Goal: Find specific fact: Find specific fact

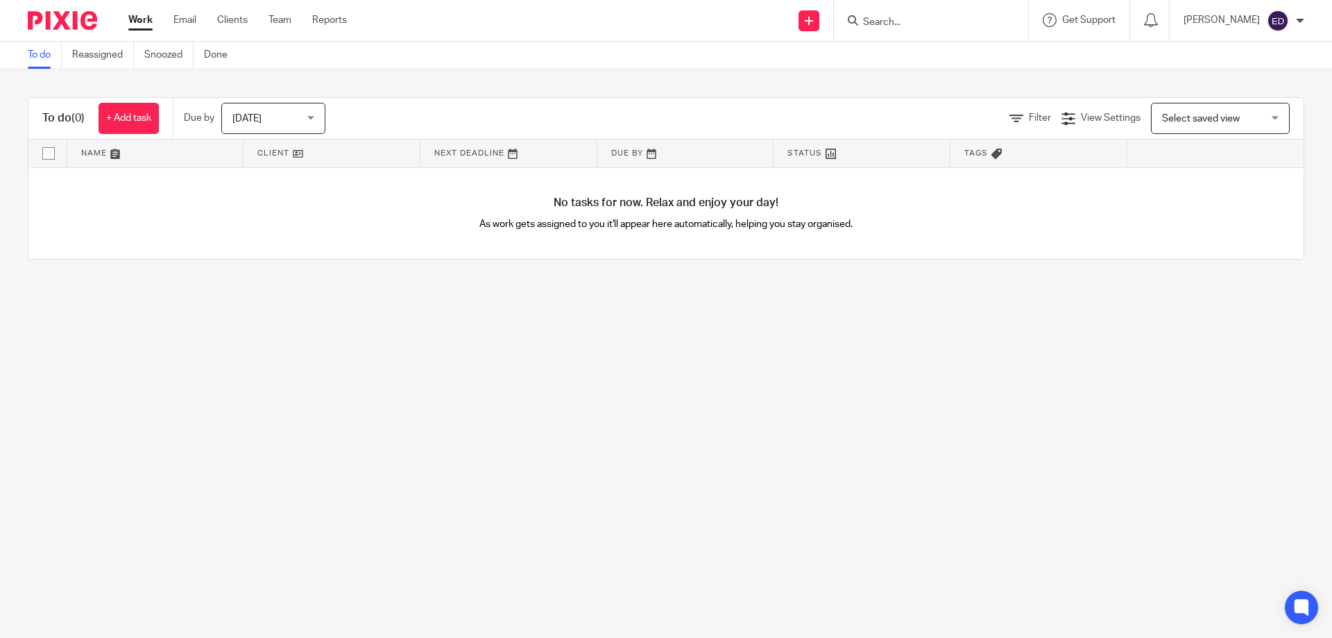
click at [923, 22] on input "Search" at bounding box center [924, 23] width 125 height 12
type input "bpsn gr"
click at [976, 63] on link at bounding box center [945, 54] width 172 height 21
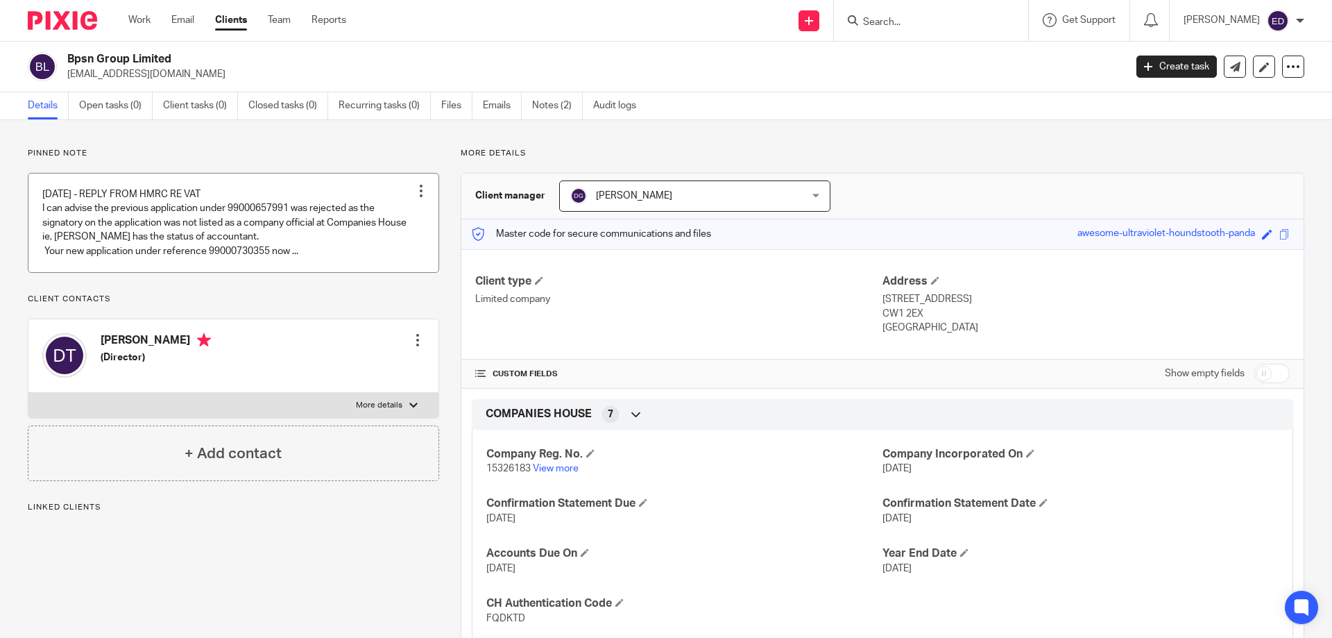
click at [328, 257] on link at bounding box center [233, 222] width 410 height 99
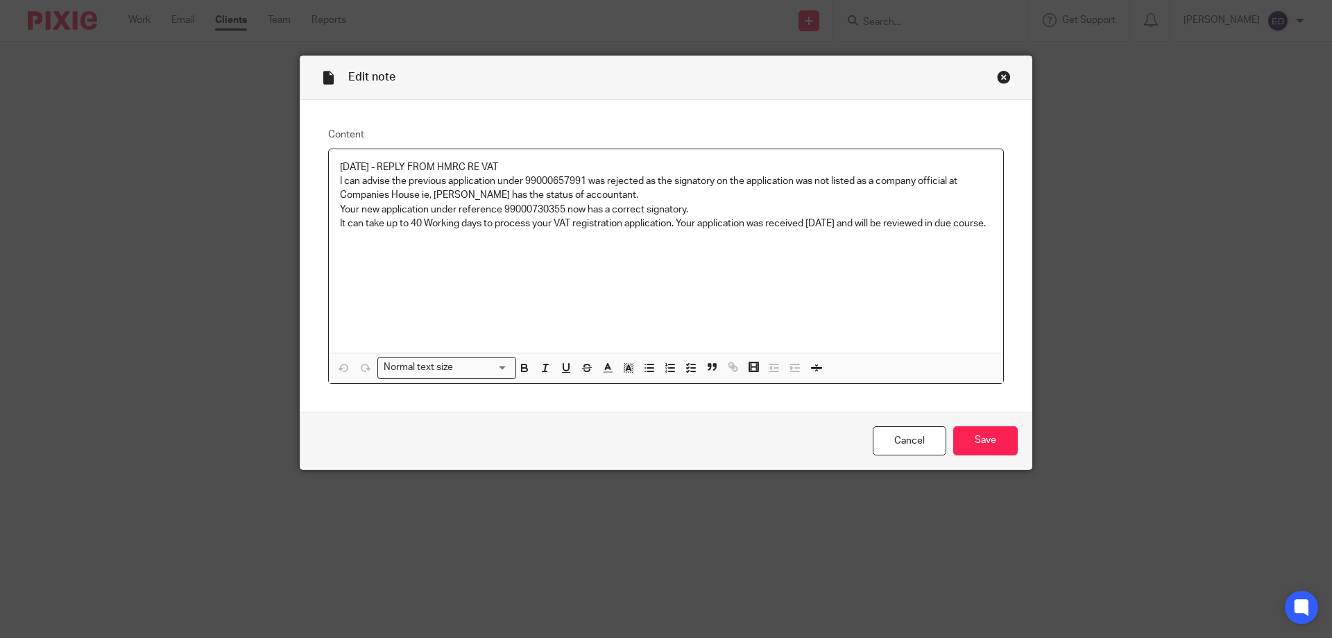
click at [997, 78] on div "Close this dialog window" at bounding box center [1004, 77] width 14 height 14
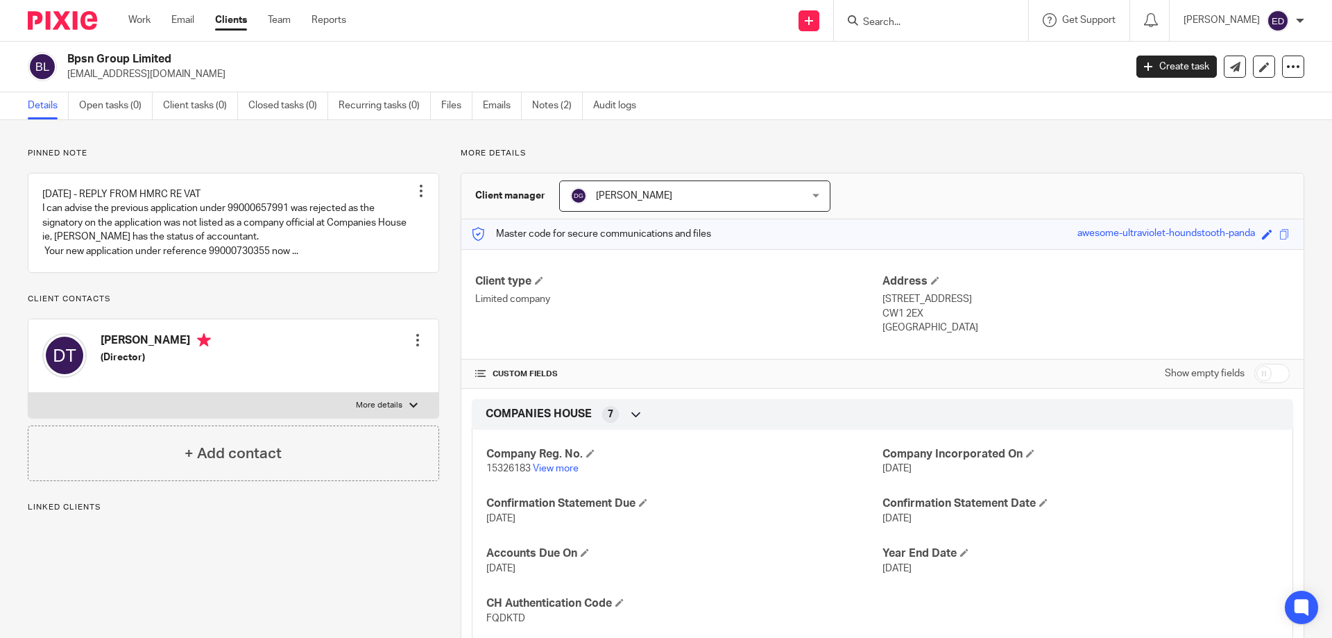
click at [994, 205] on div "Client manager [PERSON_NAME] [PERSON_NAME] [PERSON_NAME] [PERSON_NAME] [PERSON_…" at bounding box center [882, 196] width 842 height 46
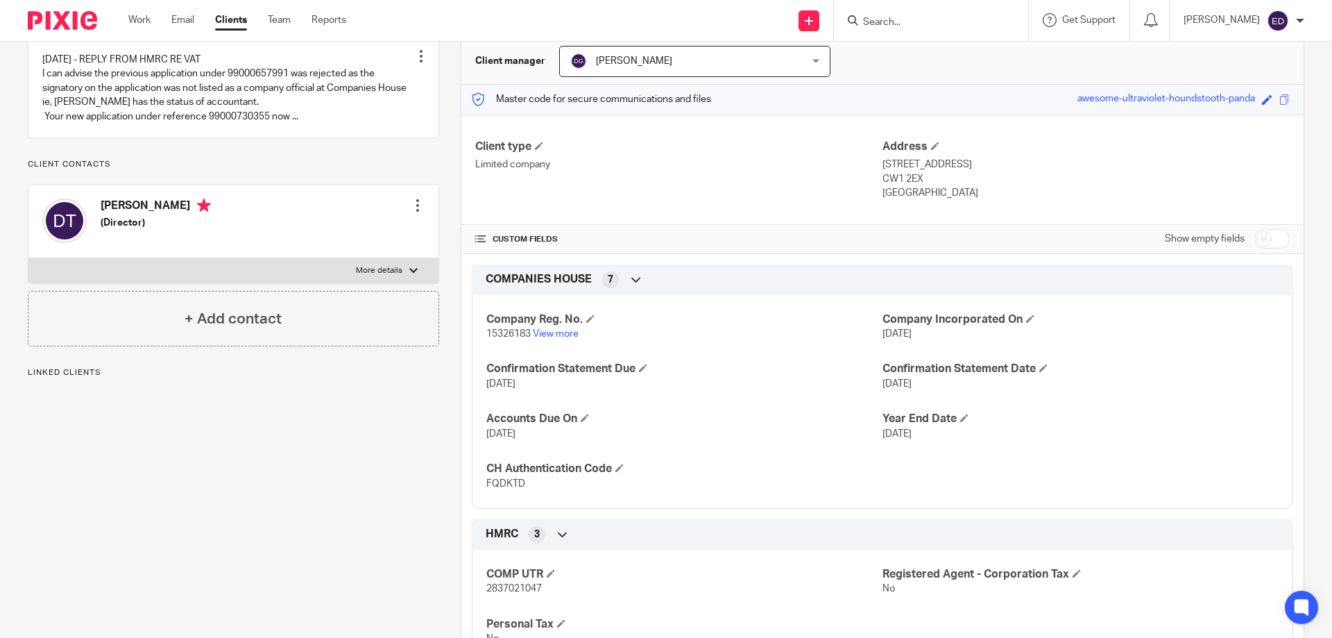
scroll to position [139, 0]
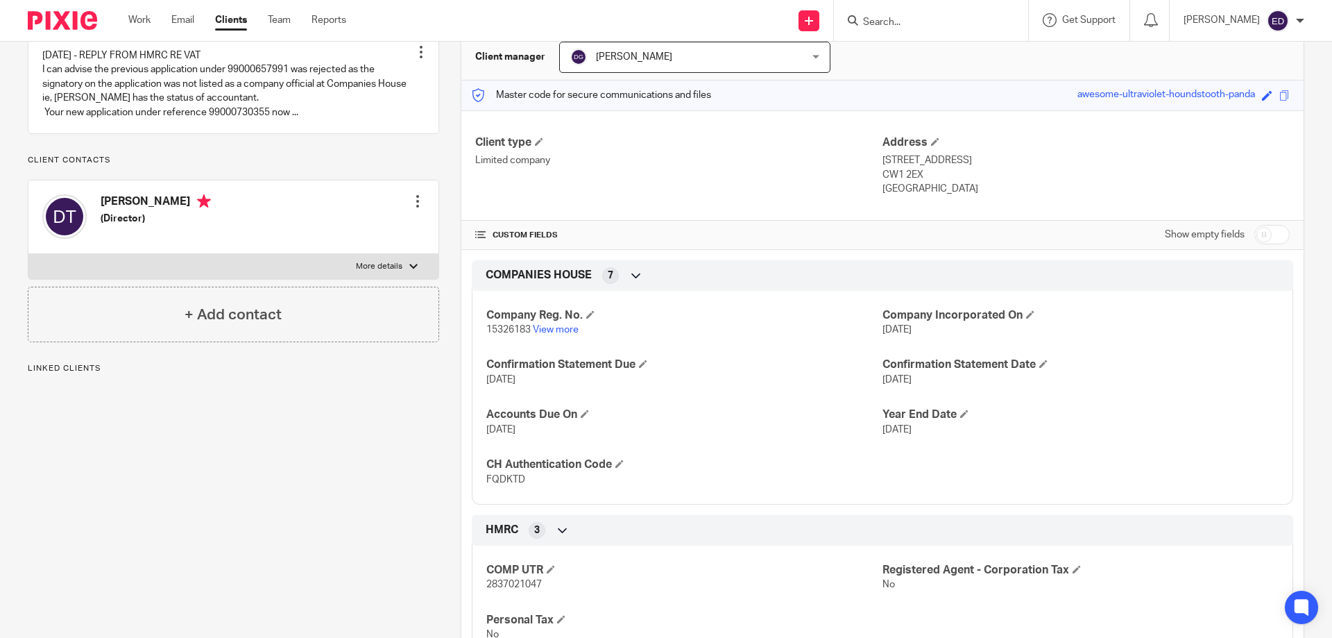
drag, startPoint x: 814, startPoint y: 235, endPoint x: 783, endPoint y: 228, distance: 31.2
click at [813, 235] on h4 "CUSTOM FIELDS" at bounding box center [678, 235] width 407 height 11
drag, startPoint x: 738, startPoint y: 203, endPoint x: 225, endPoint y: 336, distance: 530.5
click at [713, 207] on div "Client type Limited company Address 56-58 MARKET STREET, CREWE CW1 2EX United K…" at bounding box center [882, 165] width 842 height 111
click at [211, 226] on h5 "(Director)" at bounding box center [156, 219] width 110 height 14
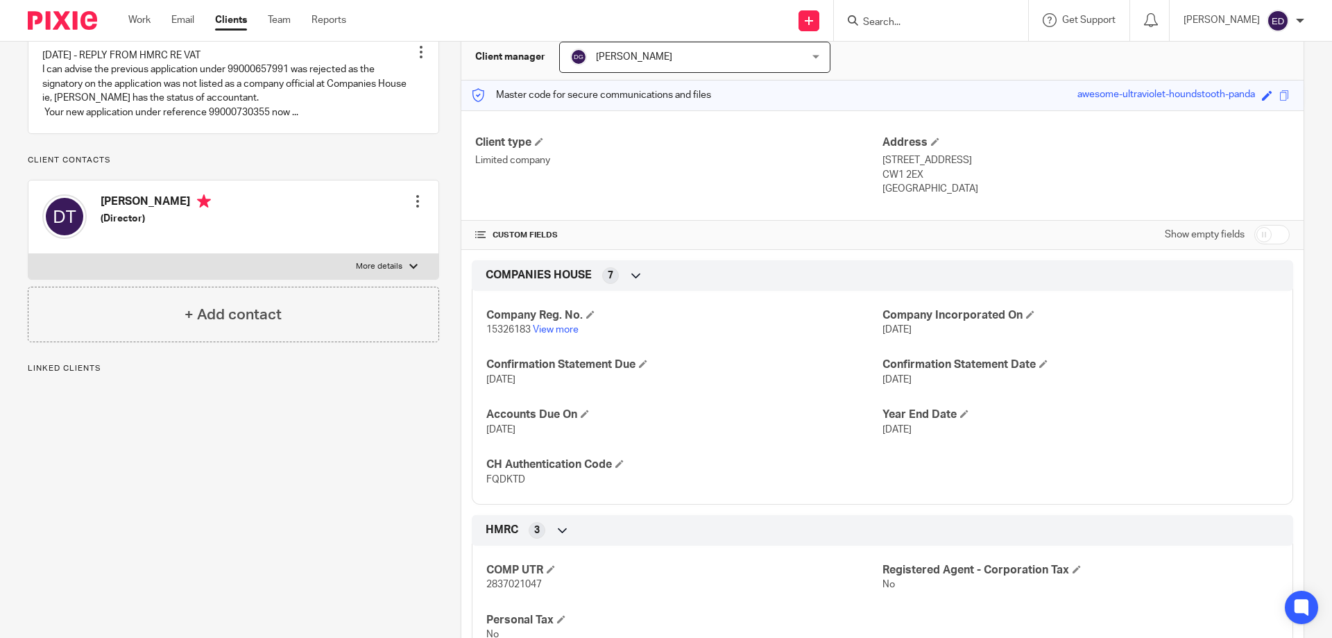
click at [140, 226] on h5 "(Director)" at bounding box center [156, 219] width 110 height 14
click at [416, 208] on div at bounding box center [418, 201] width 14 height 14
click at [393, 201] on div "Dr. Pouneh Tavakoli (Director) Edit contact Create client from contact Export d…" at bounding box center [233, 217] width 410 height 74
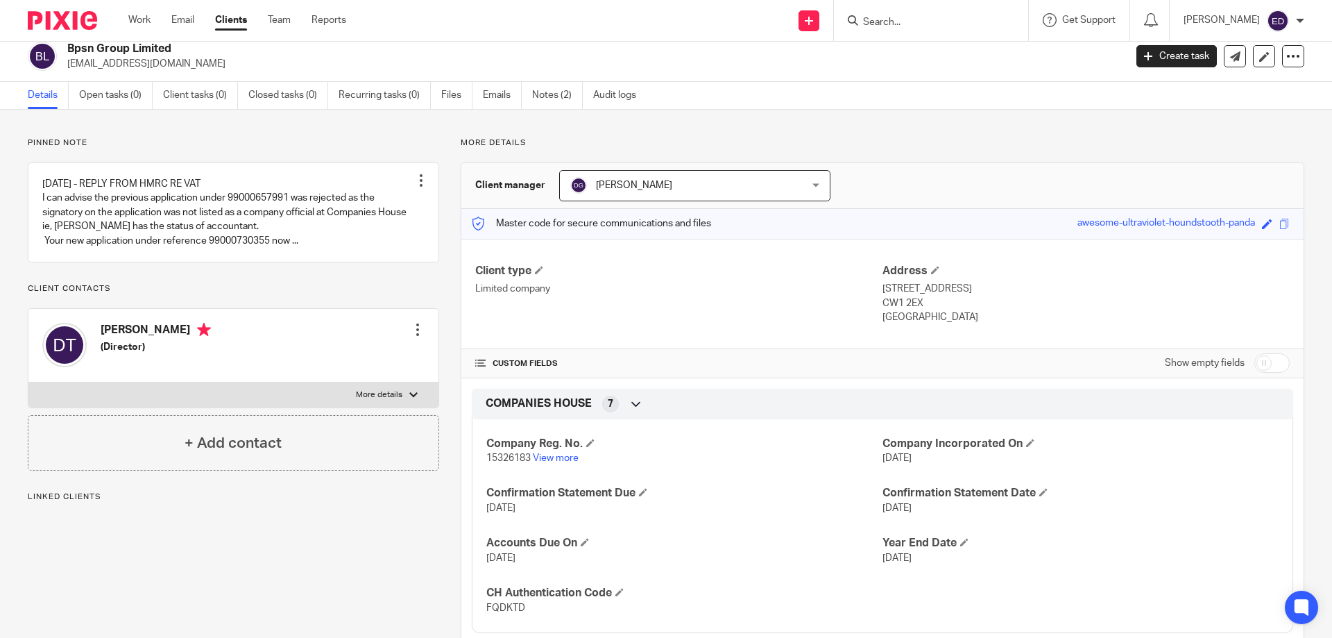
scroll to position [0, 0]
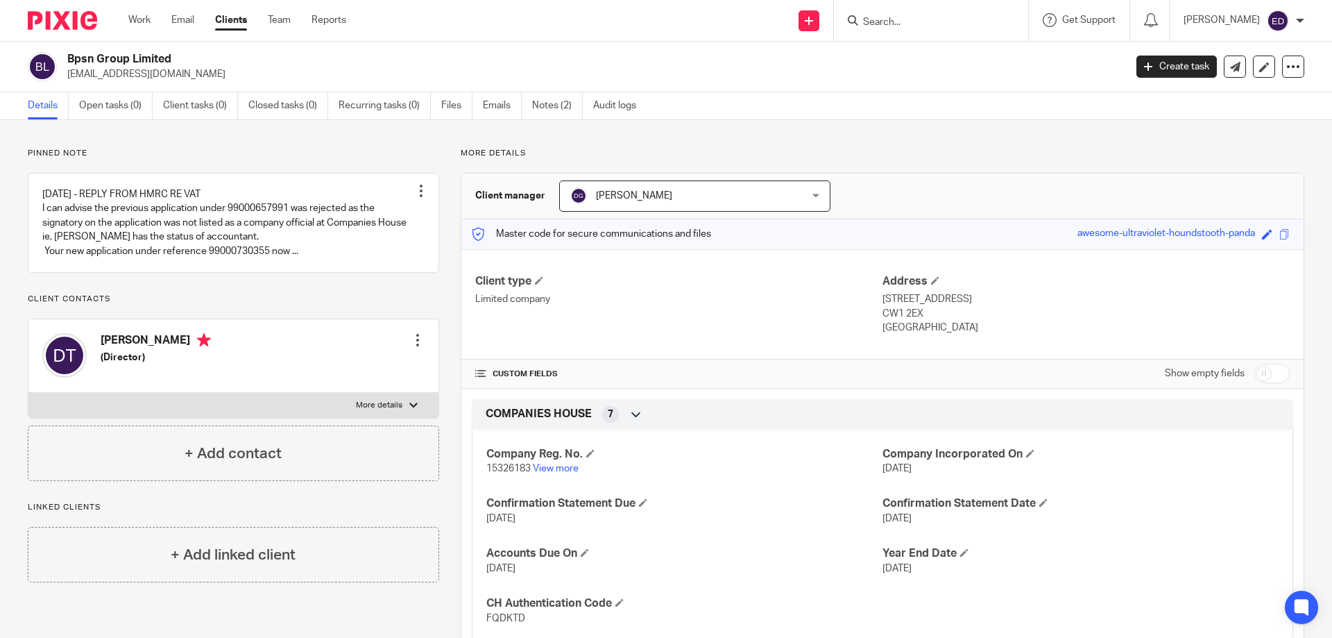
click at [949, 24] on input "Search" at bounding box center [924, 23] width 125 height 12
type input "r"
click at [946, 18] on input "Search" at bounding box center [924, 23] width 125 height 12
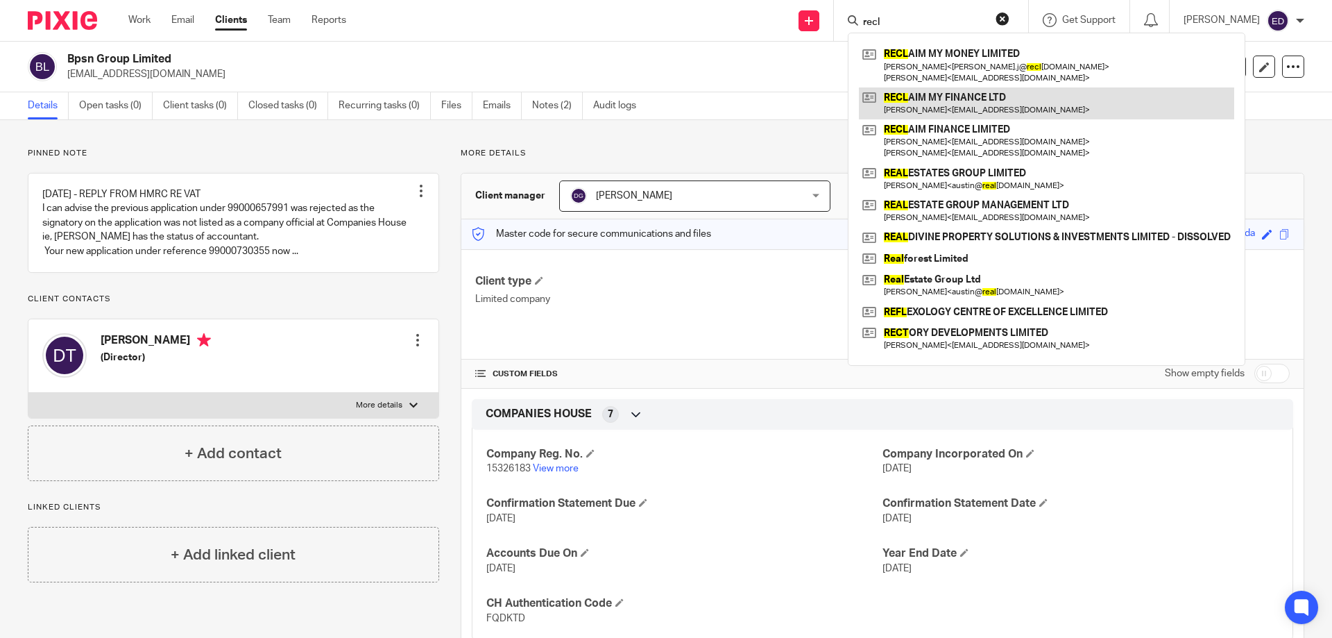
type input "recl"
click at [964, 110] on link at bounding box center [1046, 103] width 375 height 32
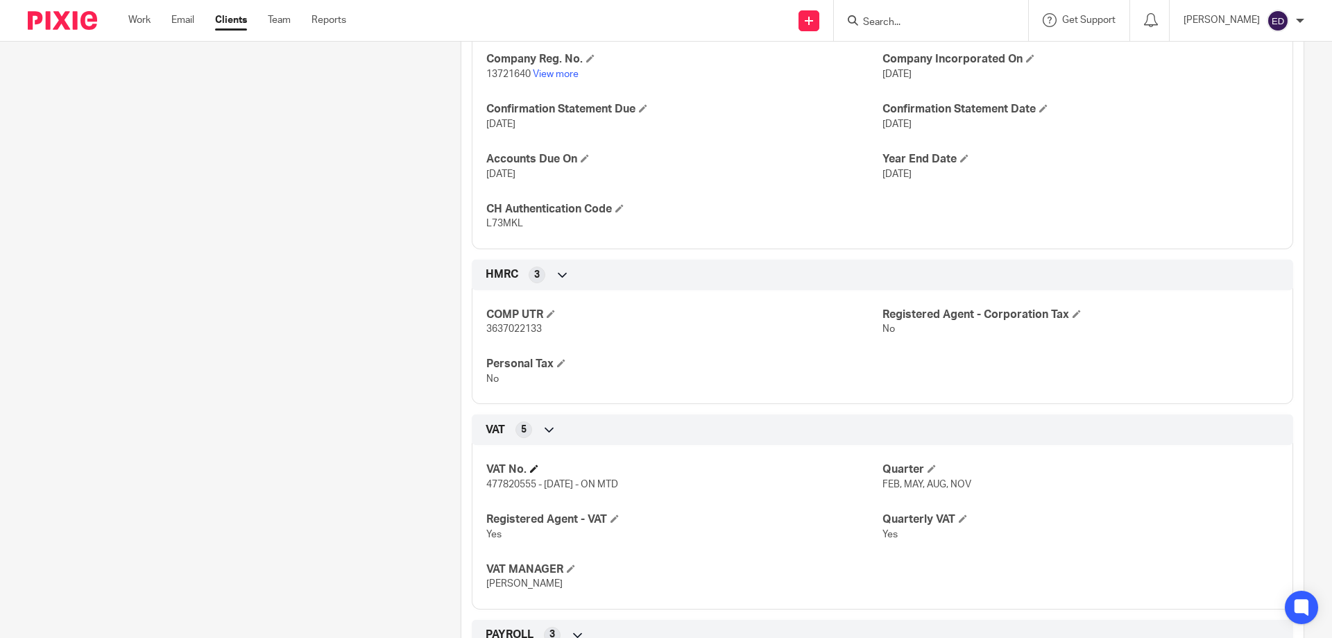
scroll to position [486, 0]
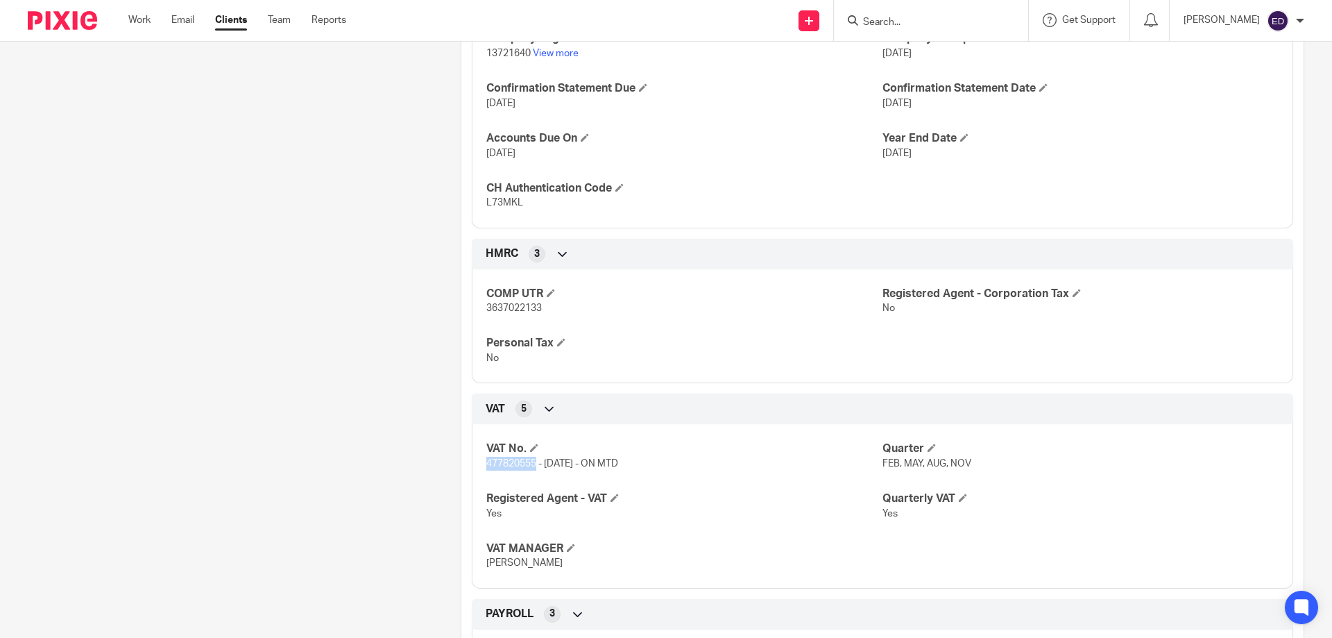
drag, startPoint x: 481, startPoint y: 479, endPoint x: 532, endPoint y: 479, distance: 51.4
click at [532, 479] on div "VAT No. 477820555 - [DATE] - ON MTD Quarter FEB, MAY, AUG, NOV Registered Agent…" at bounding box center [883, 501] width 822 height 174
copy span "477820555"
